Goal: Find specific fact: Find specific fact

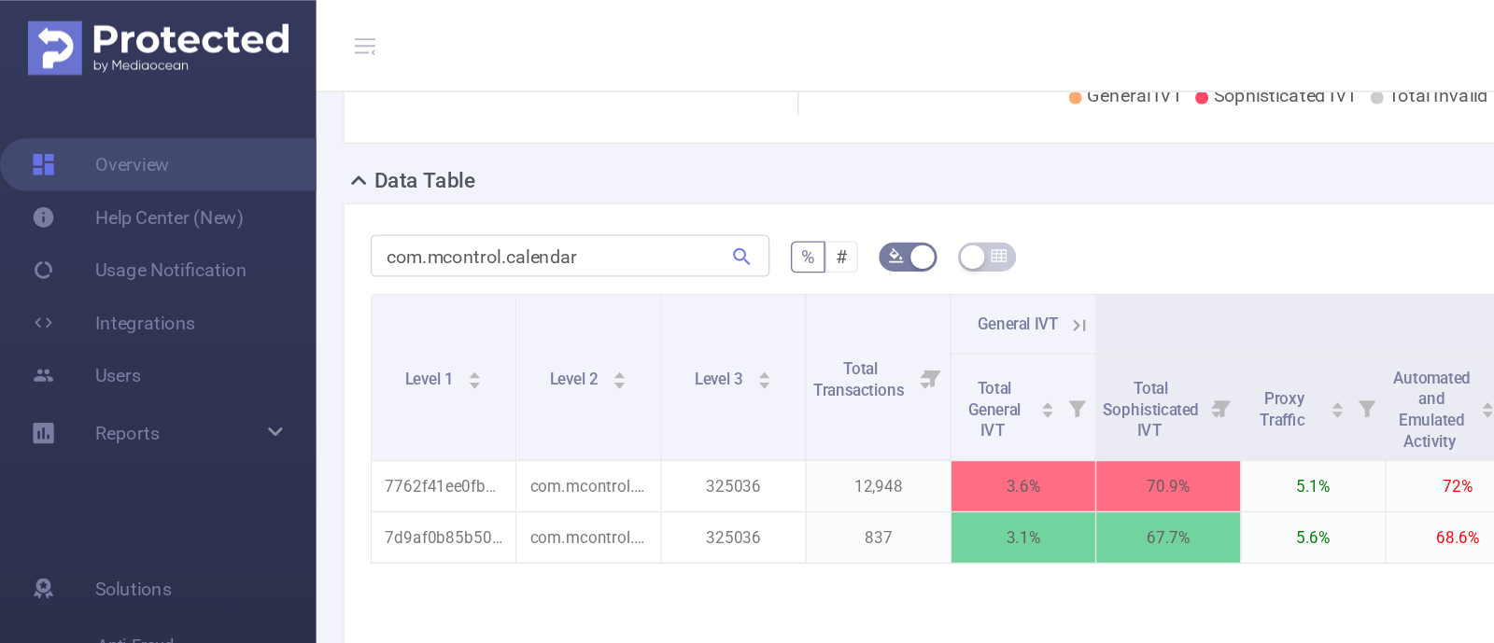
scroll to position [502, 0]
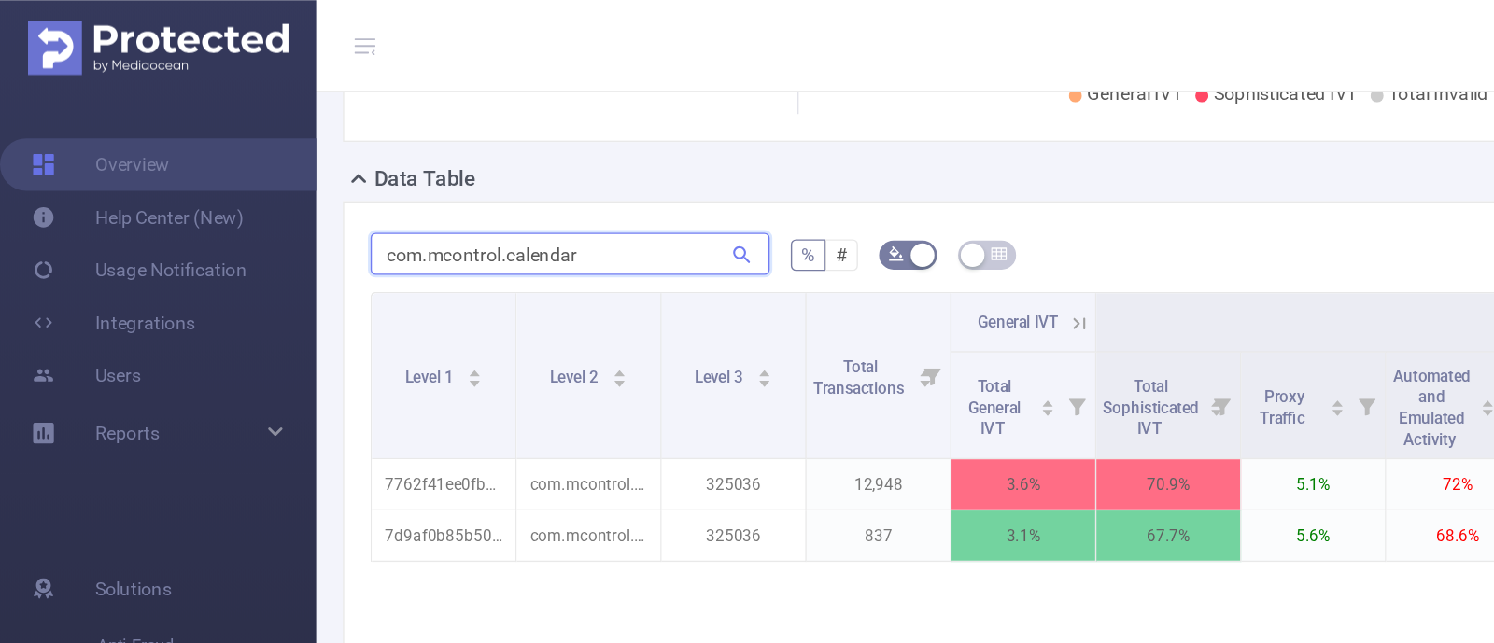
click at [363, 165] on input "com.mcontrol.calendar" at bounding box center [403, 180] width 283 height 30
paste input "[DOMAIN_NAME]"
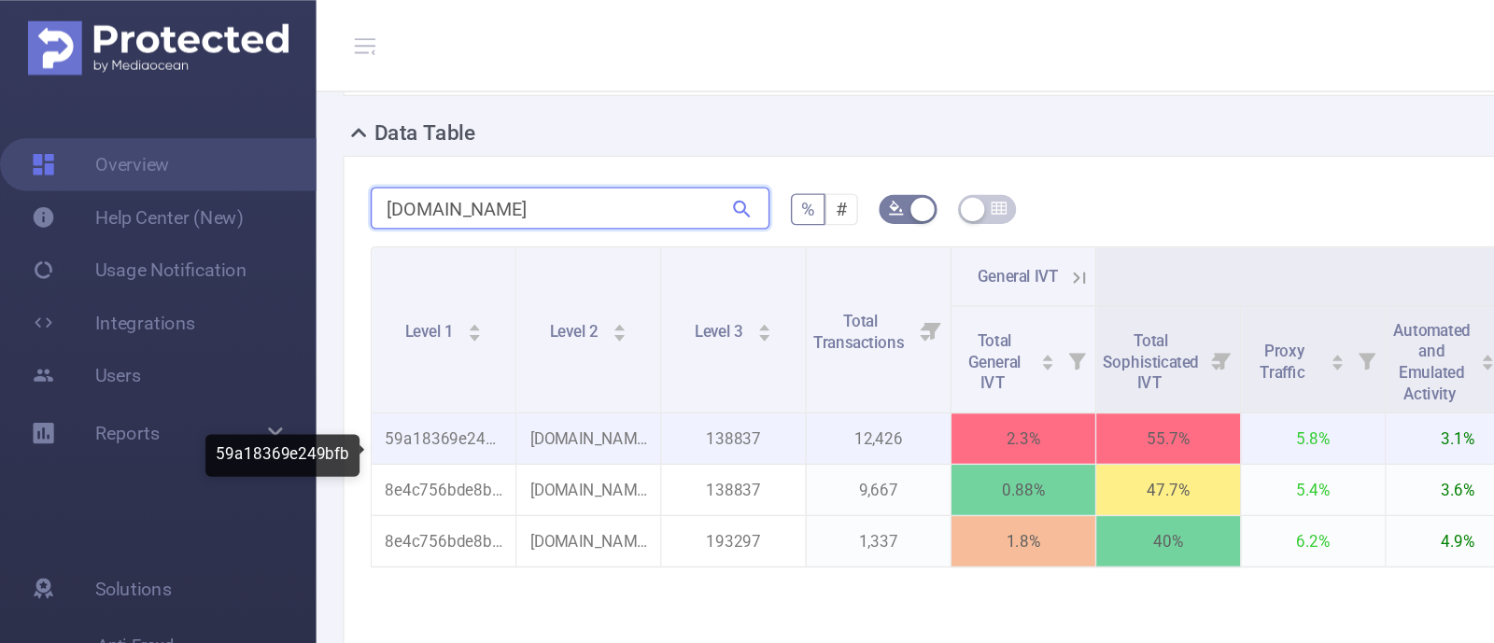
type input "[DOMAIN_NAME]"
click at [321, 329] on p "59a18369e249bfb" at bounding box center [314, 310] width 102 height 35
copy p "59a18369e249bfb"
